Goal: Transaction & Acquisition: Purchase product/service

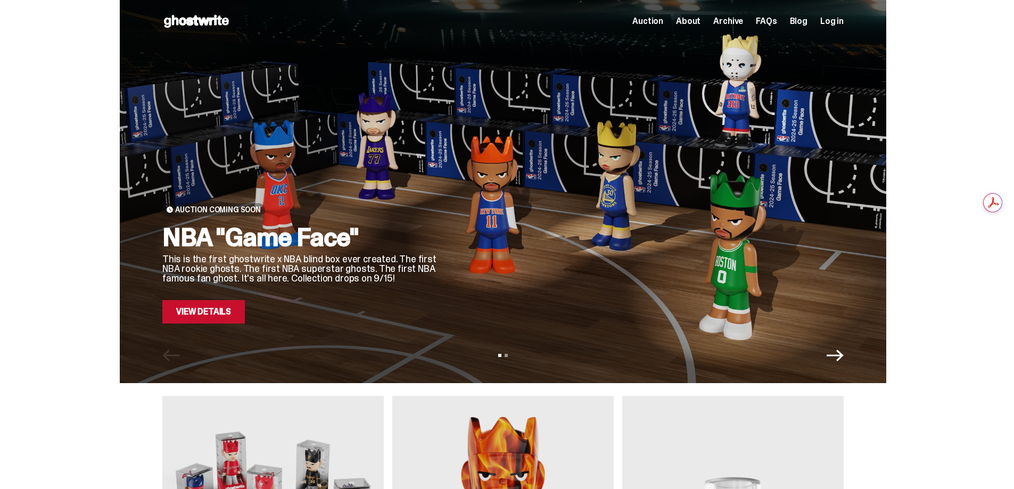
click at [195, 310] on link "View Details" at bounding box center [203, 311] width 83 height 23
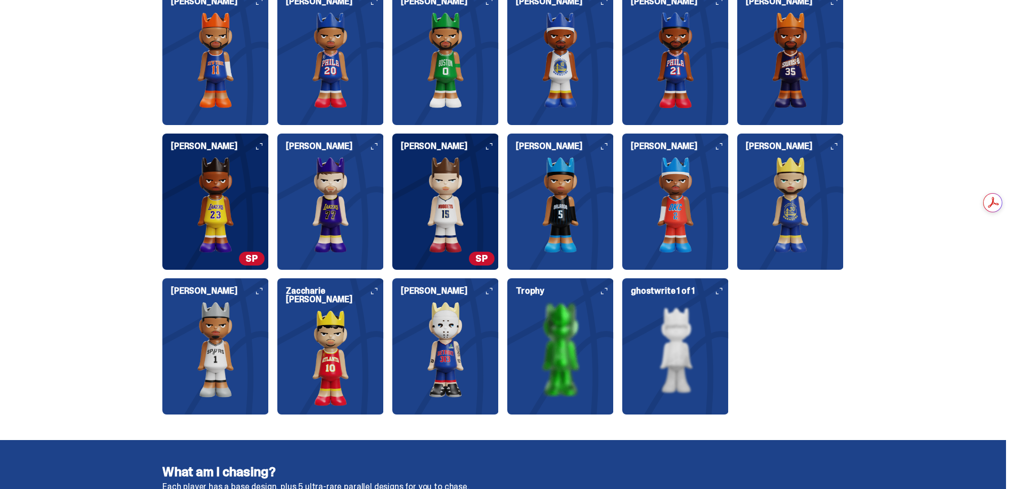
scroll to position [1331, 0]
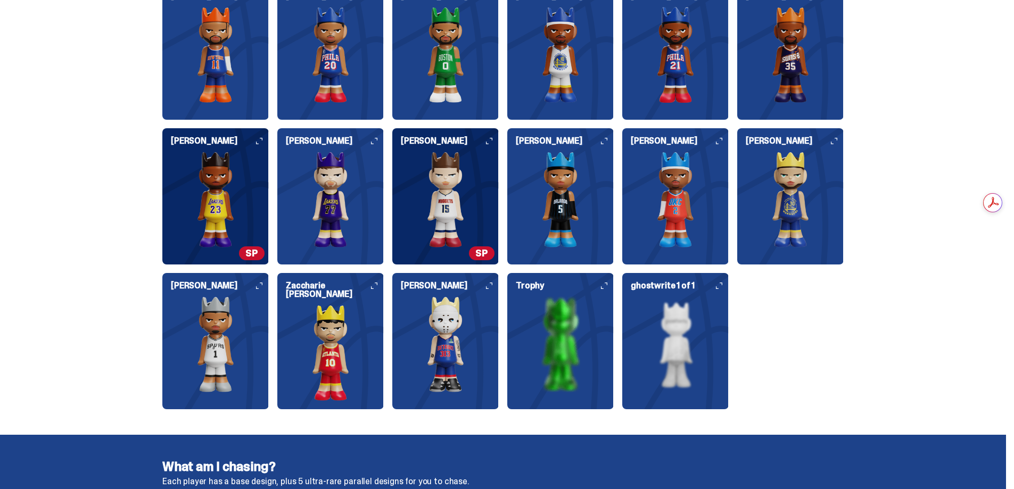
click at [561, 343] on img at bounding box center [560, 345] width 106 height 96
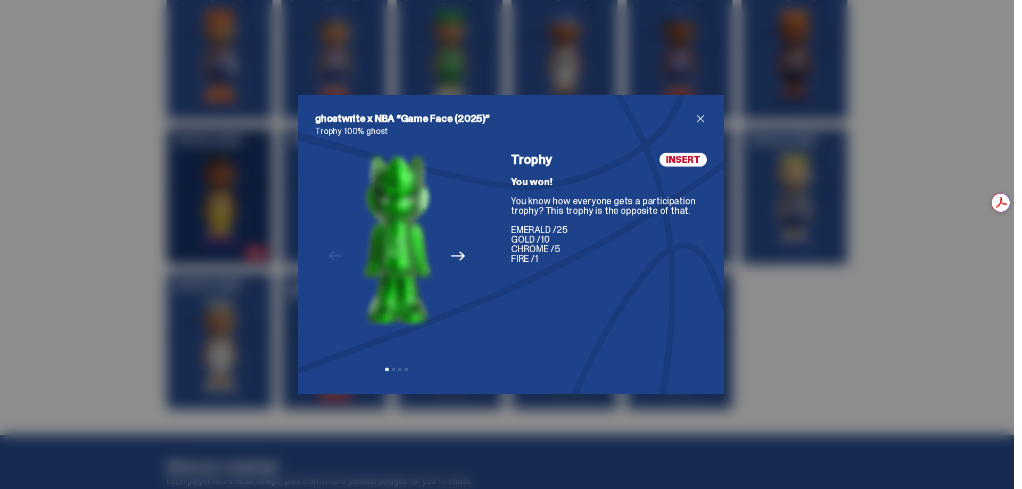
click at [454, 258] on icon "Next" at bounding box center [458, 256] width 14 height 14
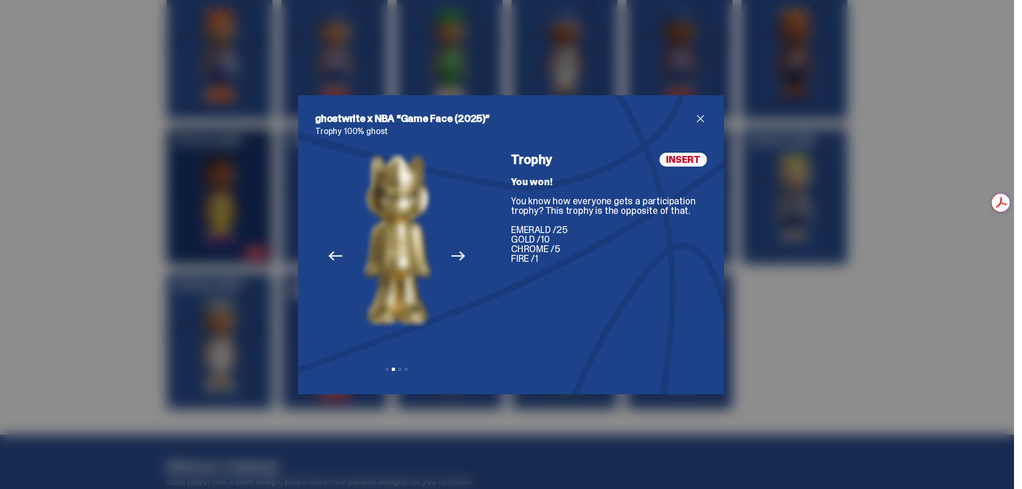
click at [454, 258] on icon "Next" at bounding box center [458, 256] width 14 height 14
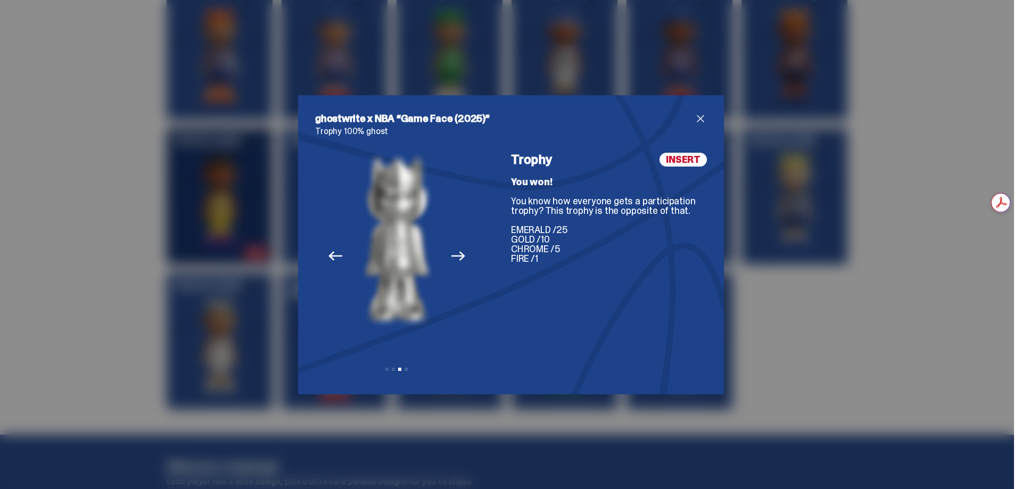
click at [454, 258] on icon "Next" at bounding box center [458, 256] width 14 height 14
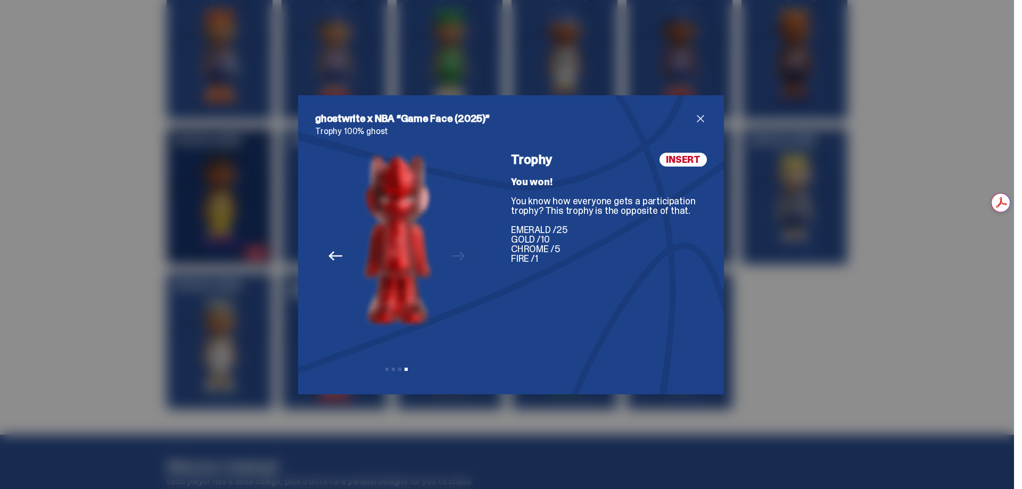
click at [699, 118] on span "close" at bounding box center [700, 118] width 13 height 13
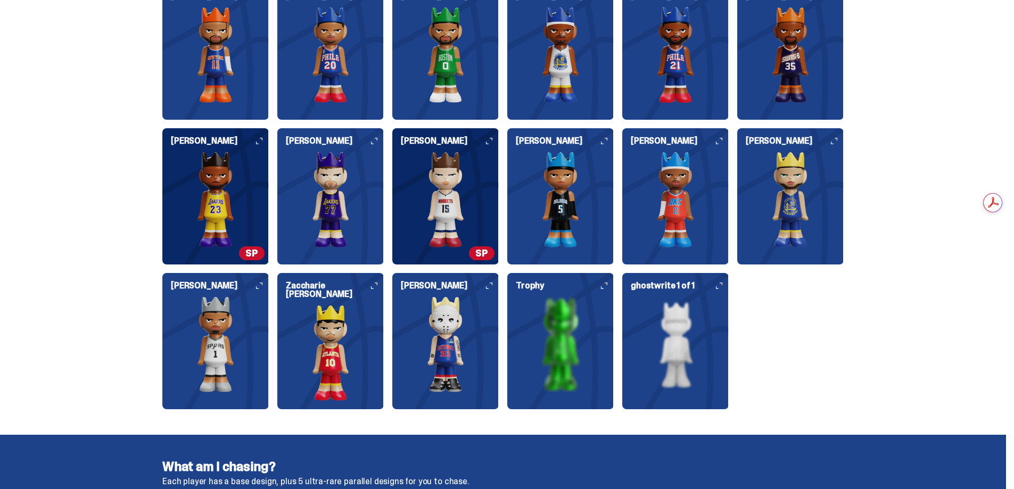
click at [687, 341] on img at bounding box center [675, 345] width 106 height 96
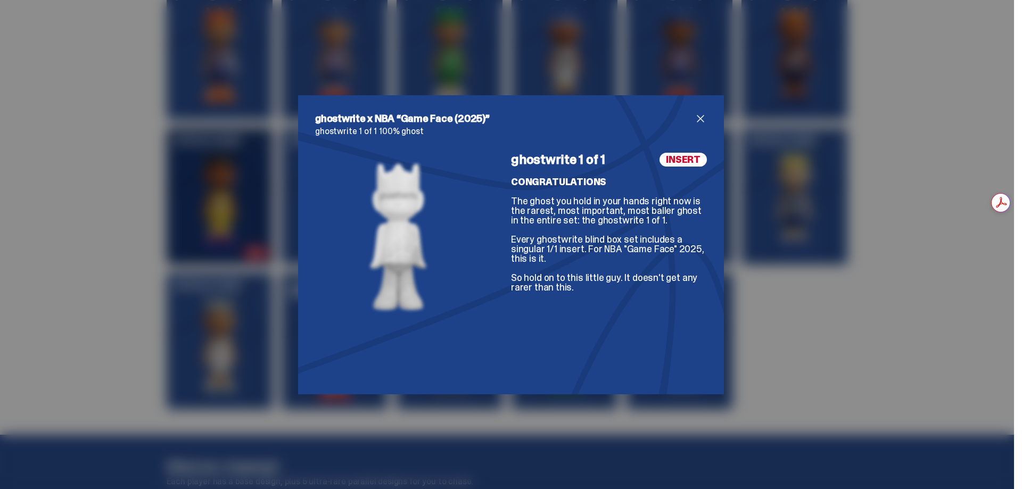
click at [694, 119] on span "close" at bounding box center [700, 118] width 13 height 13
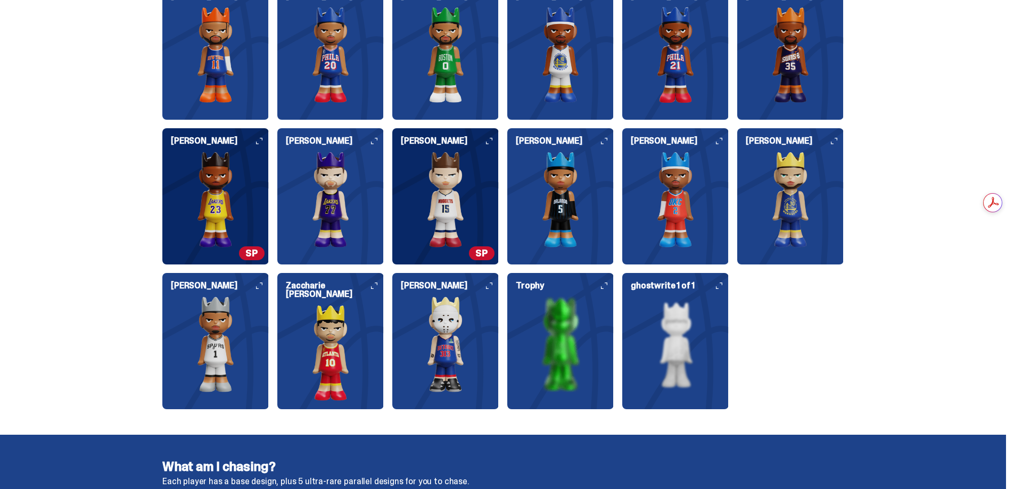
click at [450, 331] on img at bounding box center [445, 345] width 106 height 96
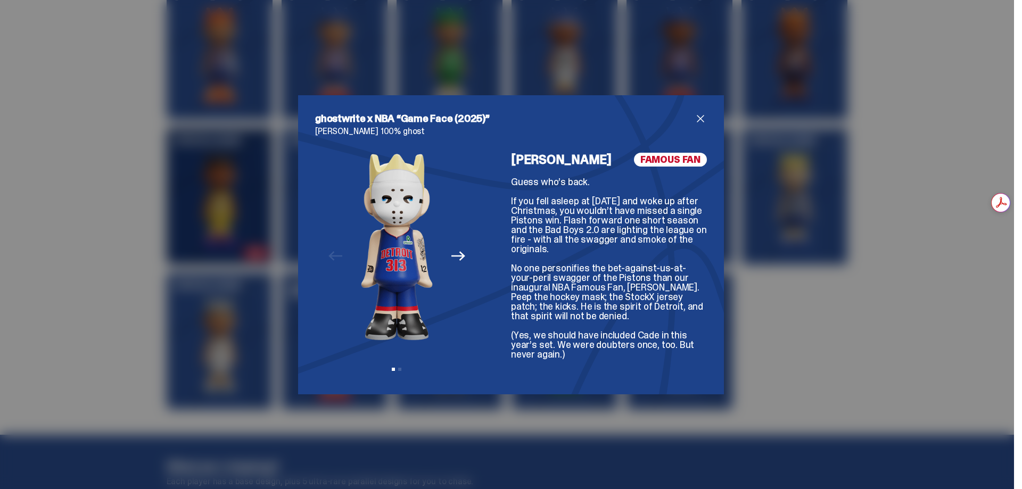
click at [696, 120] on span "close" at bounding box center [700, 118] width 13 height 13
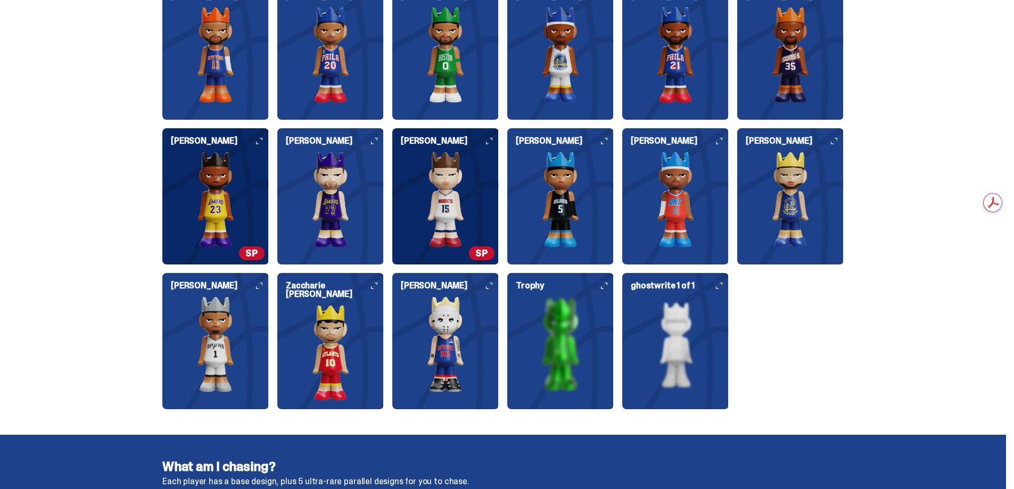
click at [575, 199] on img at bounding box center [560, 200] width 106 height 96
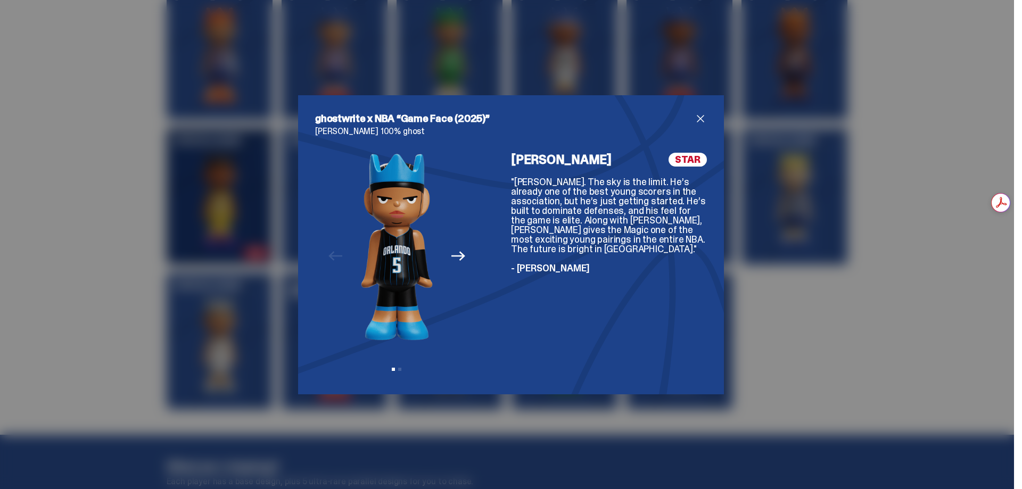
click at [697, 116] on span "close" at bounding box center [700, 118] width 13 height 13
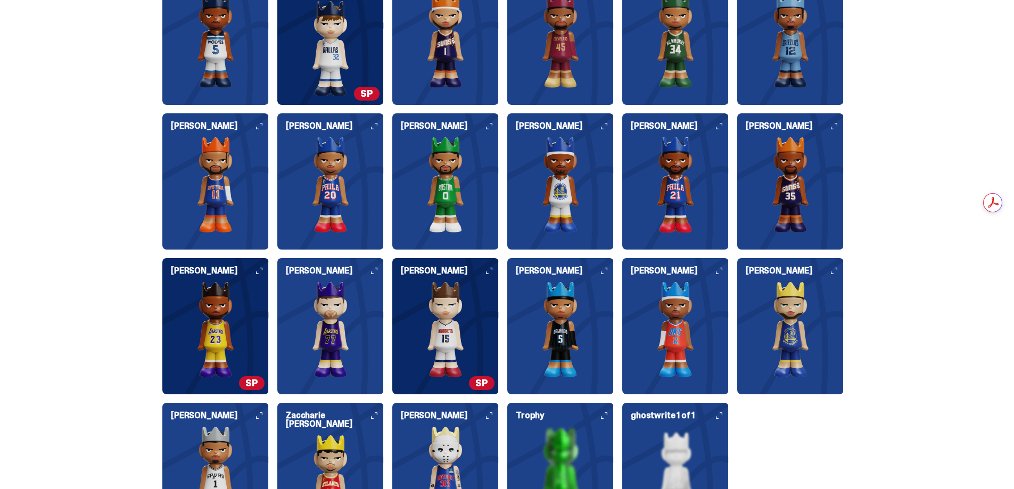
scroll to position [1225, 0]
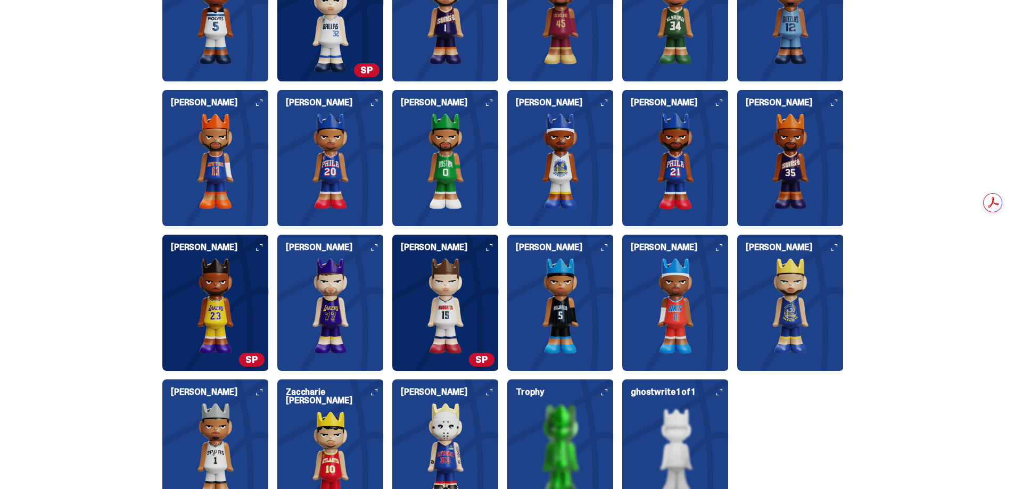
click at [223, 305] on img at bounding box center [215, 306] width 106 height 96
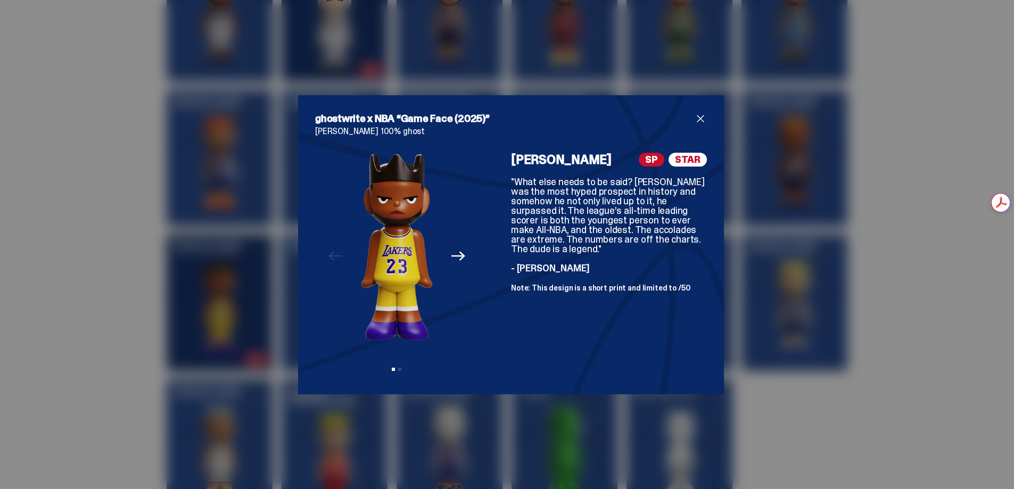
click at [687, 159] on span "STAR" at bounding box center [688, 160] width 38 height 14
click at [644, 161] on span "SP" at bounding box center [652, 160] width 26 height 14
click at [672, 155] on span "STAR" at bounding box center [688, 160] width 38 height 14
click at [656, 160] on span "SP" at bounding box center [652, 160] width 26 height 14
click at [687, 163] on span "STAR" at bounding box center [688, 160] width 38 height 14
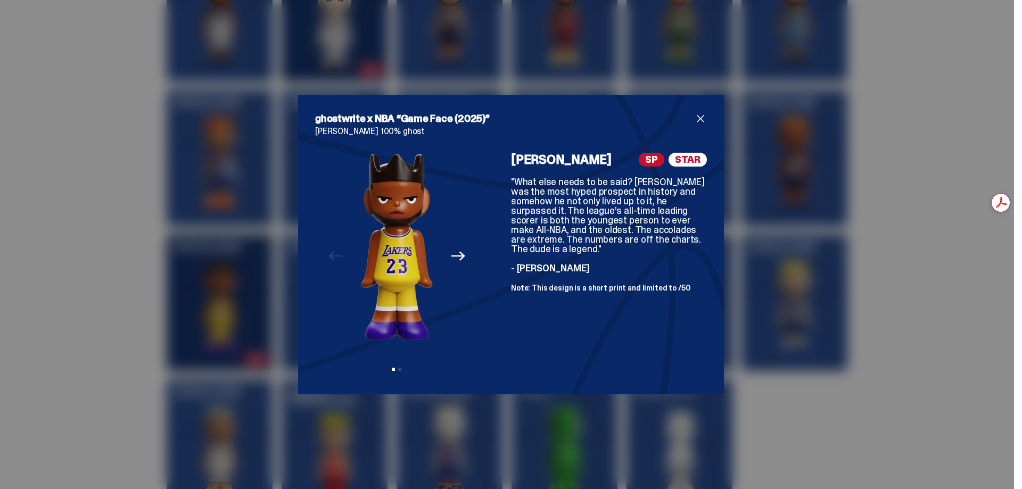
click at [697, 118] on span "close" at bounding box center [700, 118] width 13 height 13
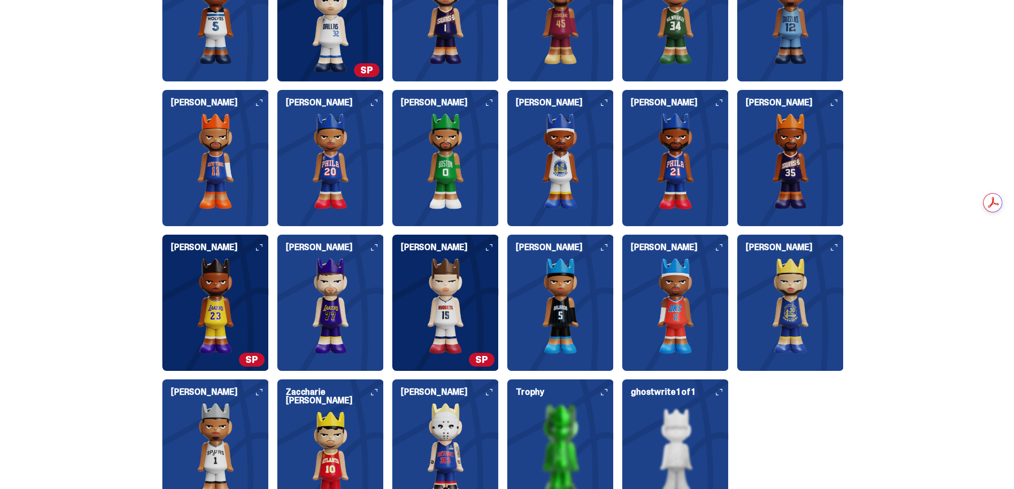
click at [347, 270] on img at bounding box center [330, 306] width 106 height 96
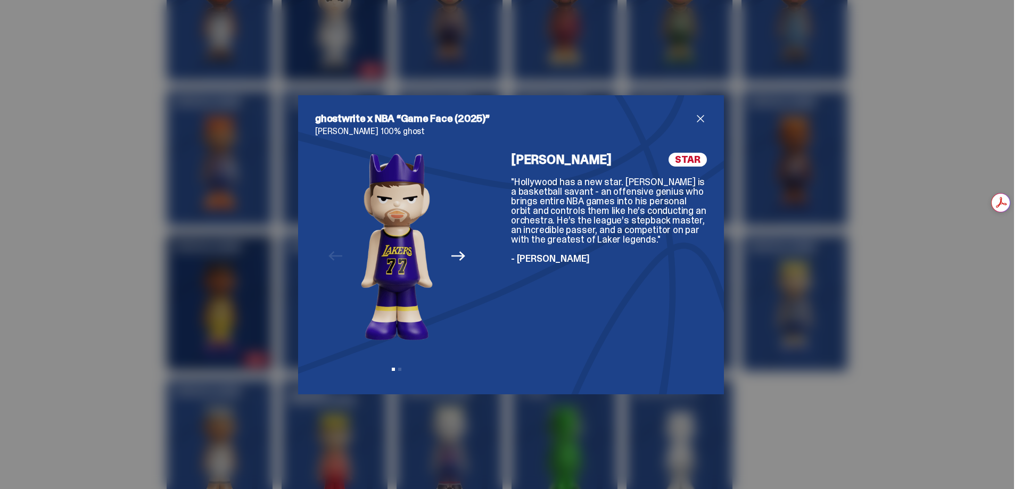
click at [694, 119] on span "close" at bounding box center [700, 118] width 13 height 13
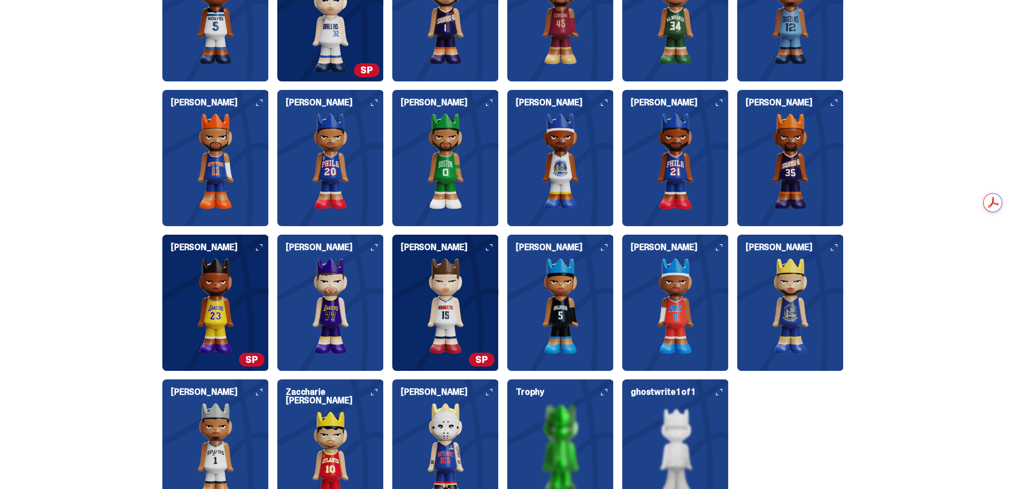
click at [668, 296] on img at bounding box center [675, 306] width 106 height 96
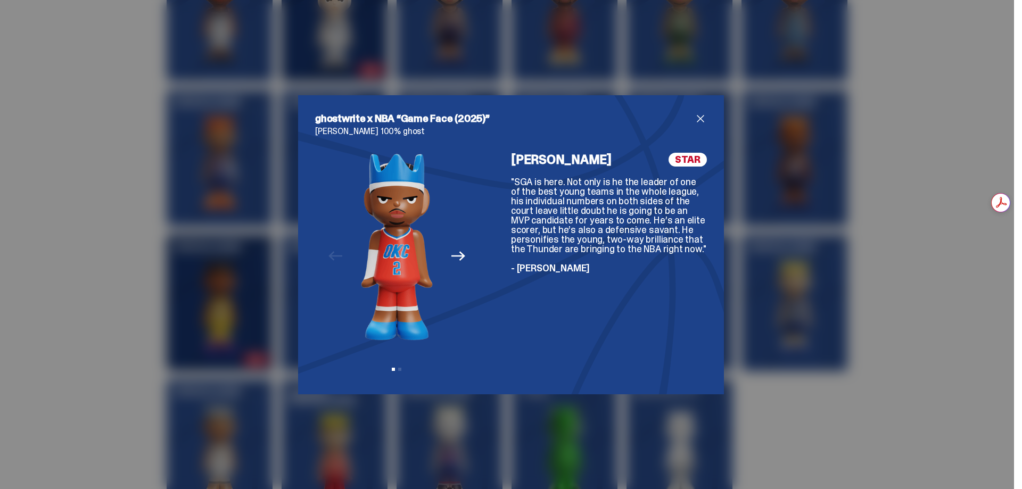
click at [700, 118] on span "close" at bounding box center [700, 118] width 13 height 13
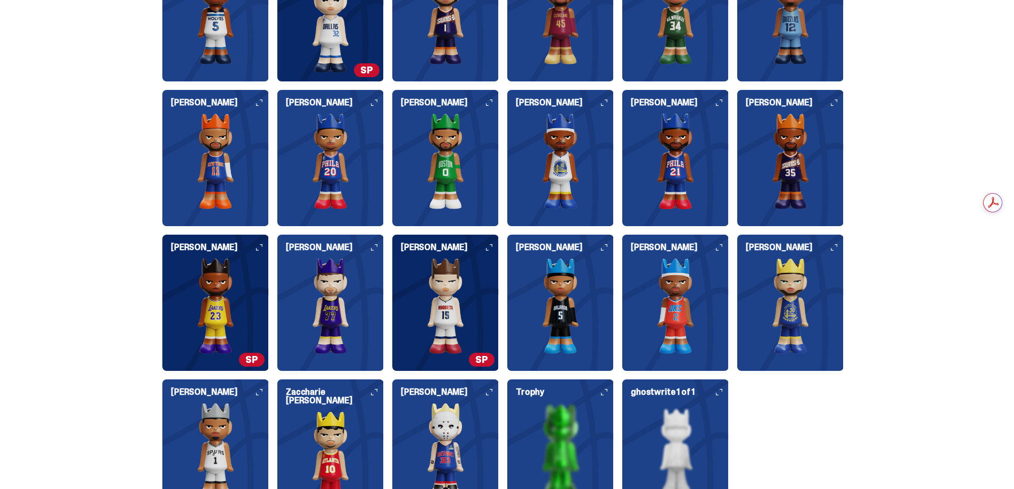
click at [790, 305] on img at bounding box center [790, 306] width 106 height 96
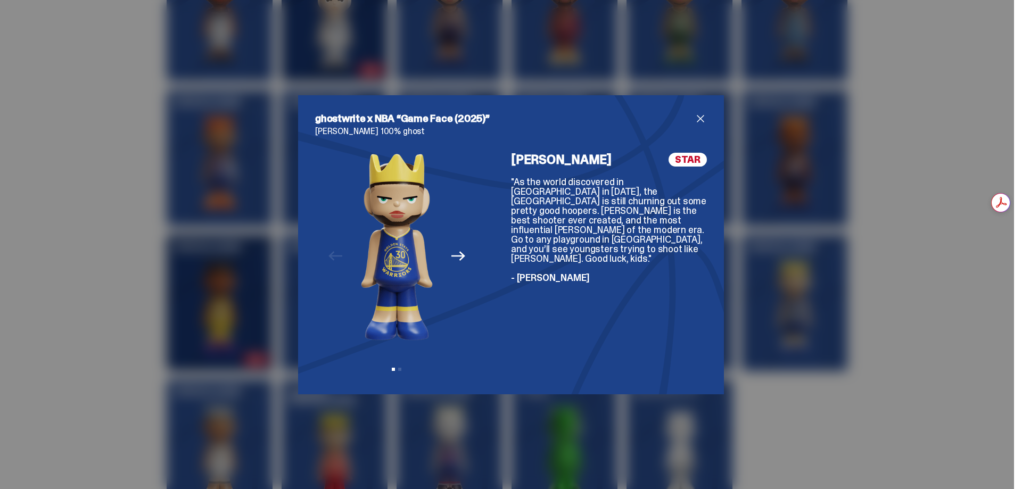
click at [696, 116] on span "close" at bounding box center [700, 118] width 13 height 13
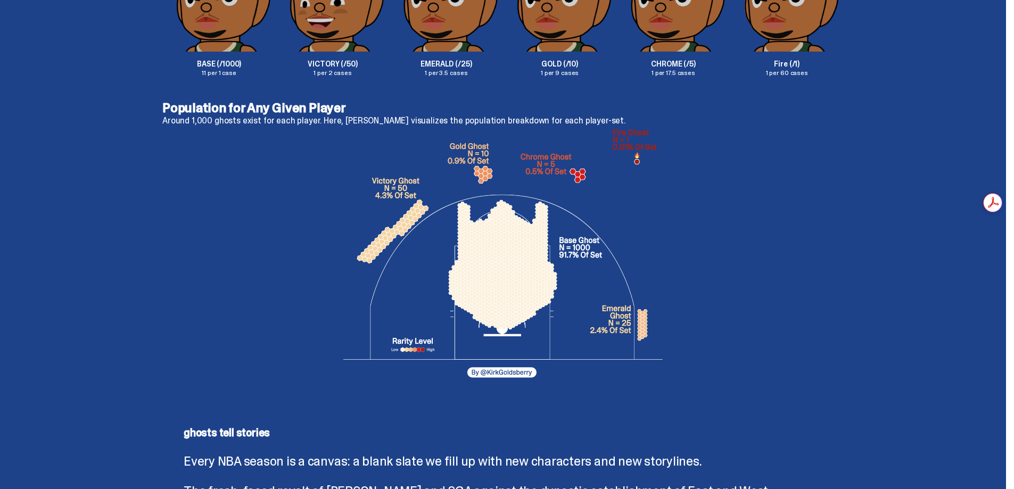
scroll to position [1917, 0]
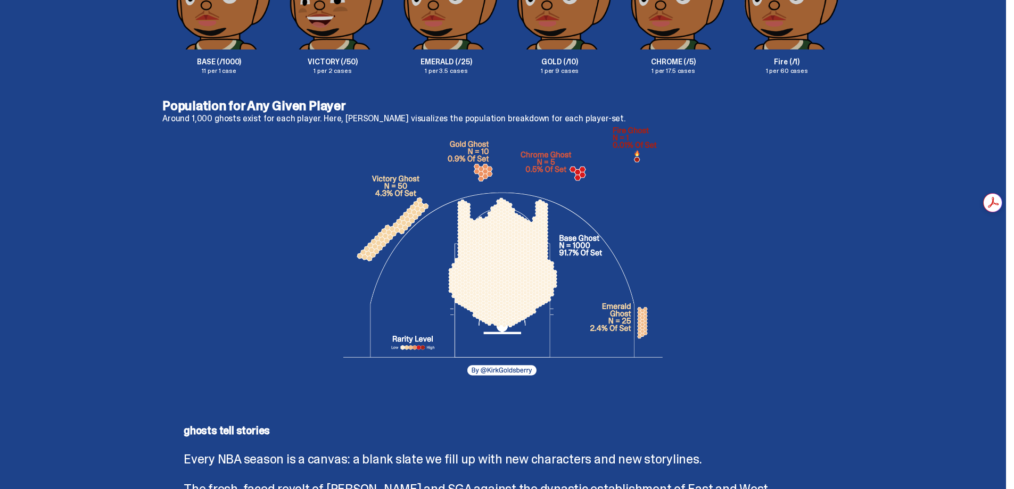
click at [640, 158] on img at bounding box center [502, 255] width 319 height 256
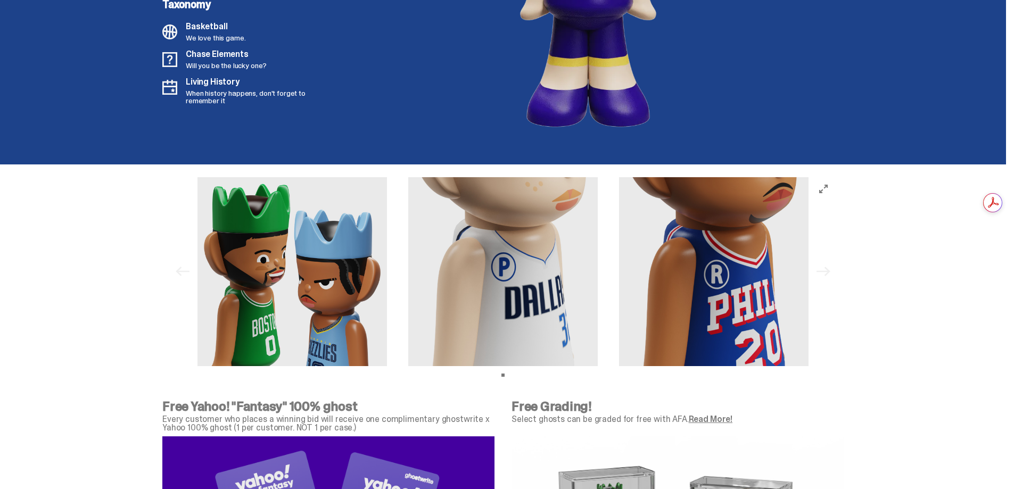
scroll to position [3194, 0]
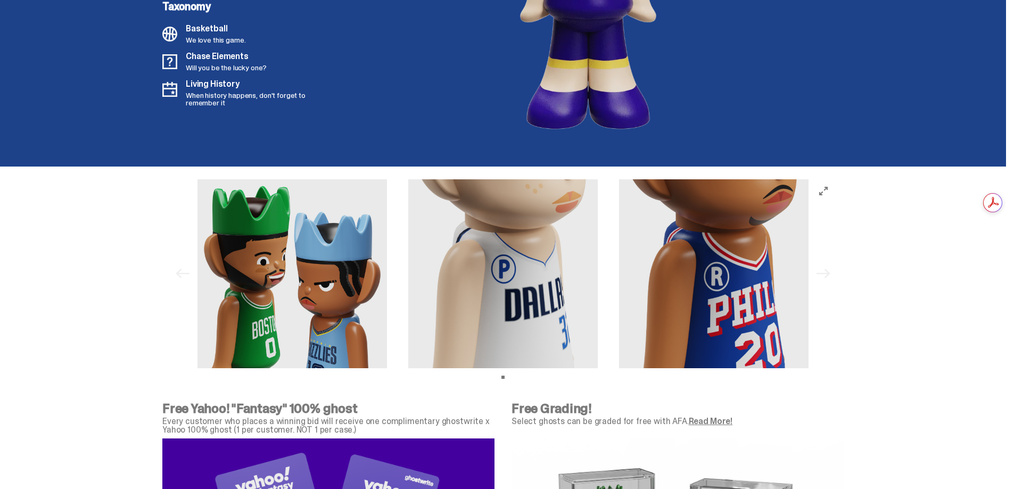
click at [345, 282] on img at bounding box center [293, 274] width 190 height 190
click at [831, 272] on div "Previous Next View slide 1" at bounding box center [503, 274] width 664 height 190
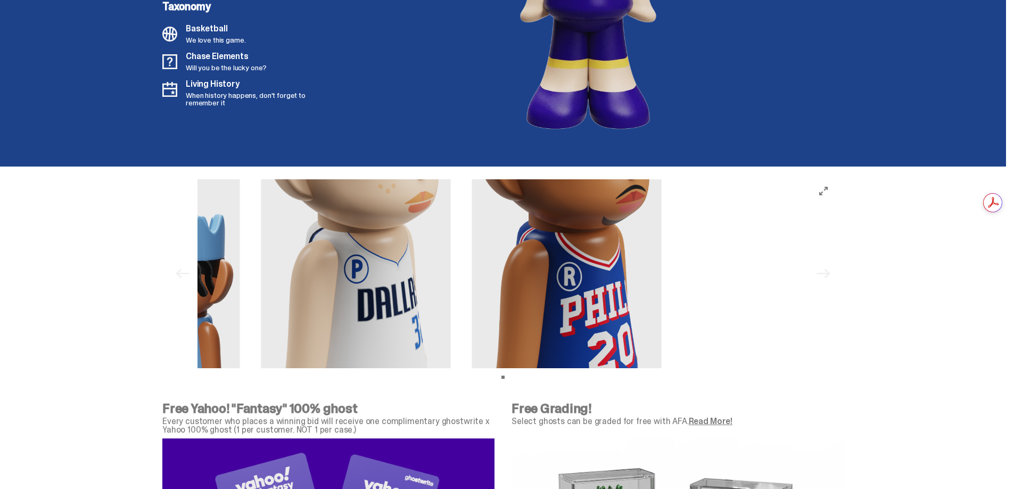
click at [369, 273] on div at bounding box center [355, 274] width 611 height 190
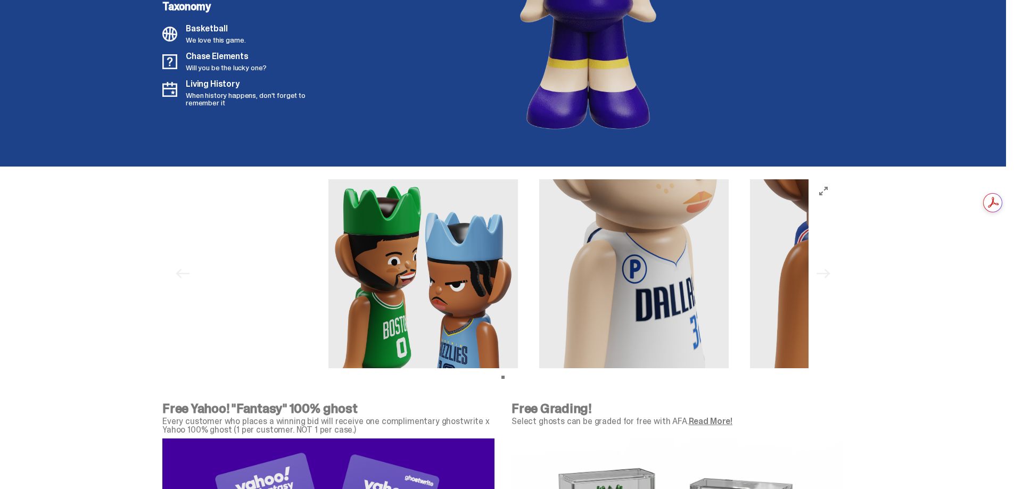
click at [794, 285] on div at bounding box center [633, 274] width 611 height 190
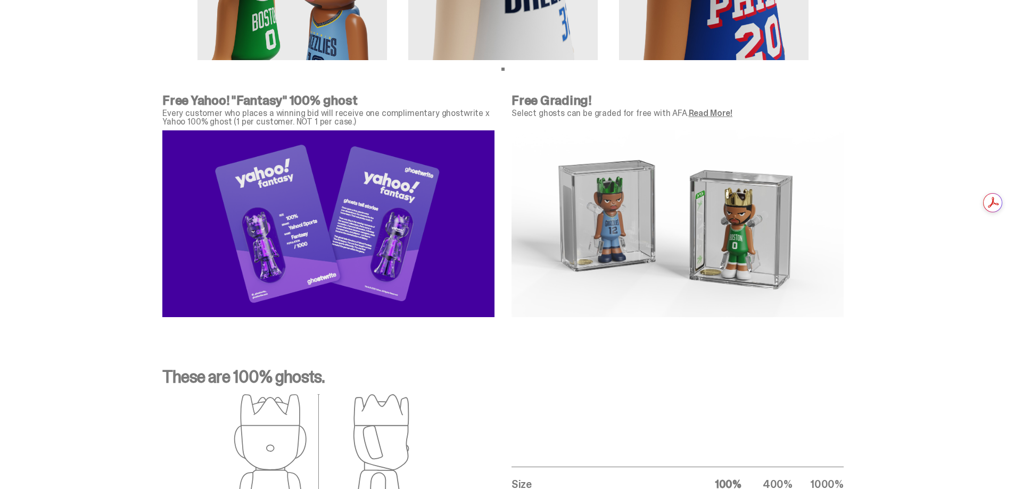
scroll to position [3514, 0]
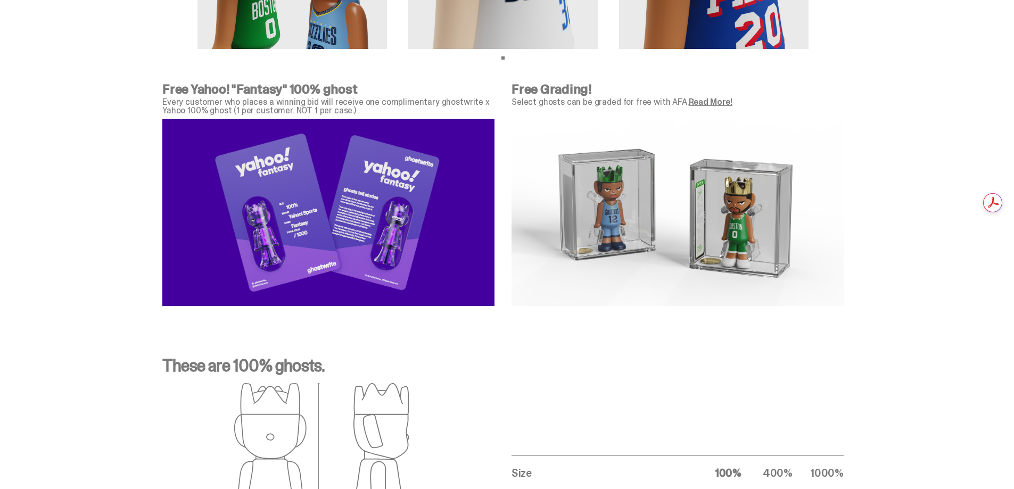
click at [706, 103] on link "Read More!" at bounding box center [711, 101] width 44 height 11
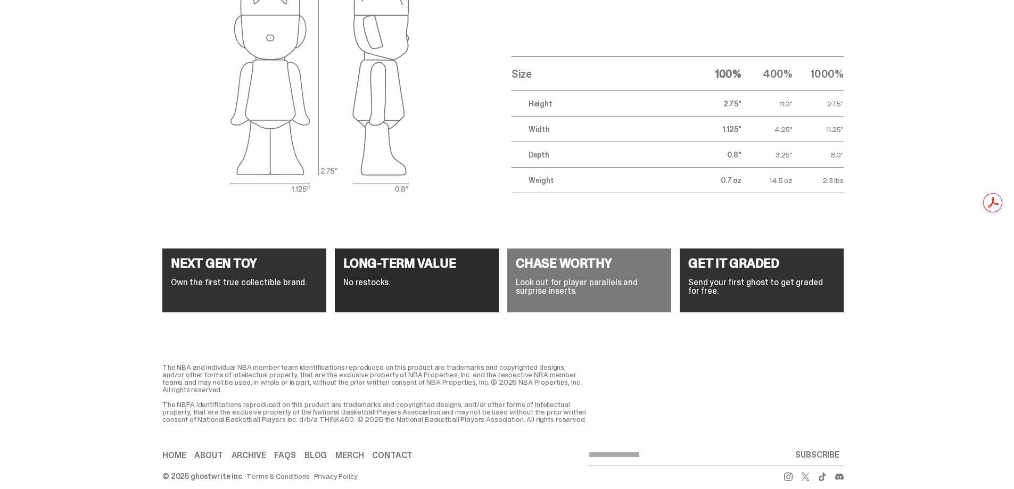
scroll to position [3934, 0]
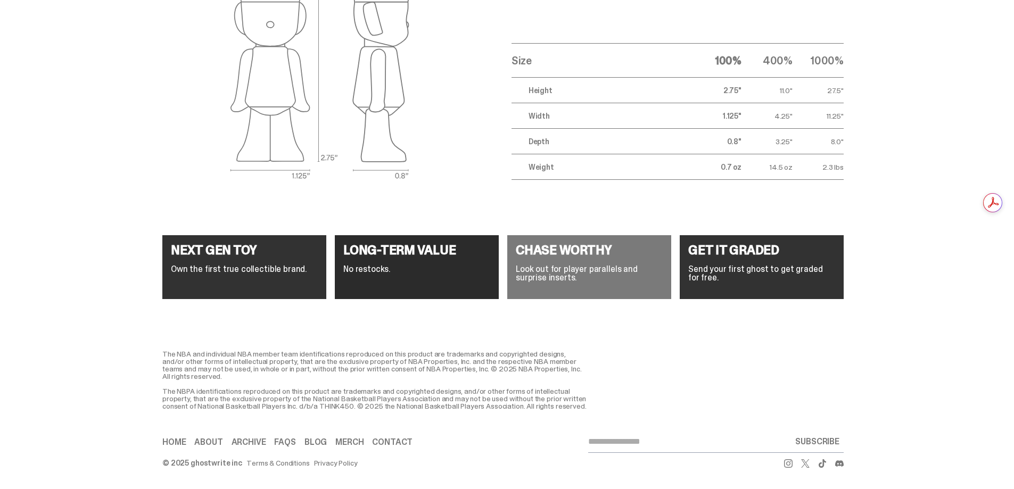
click at [610, 447] on input "email" at bounding box center [689, 441] width 203 height 21
type input "**********"
